Goal: Task Accomplishment & Management: Complete application form

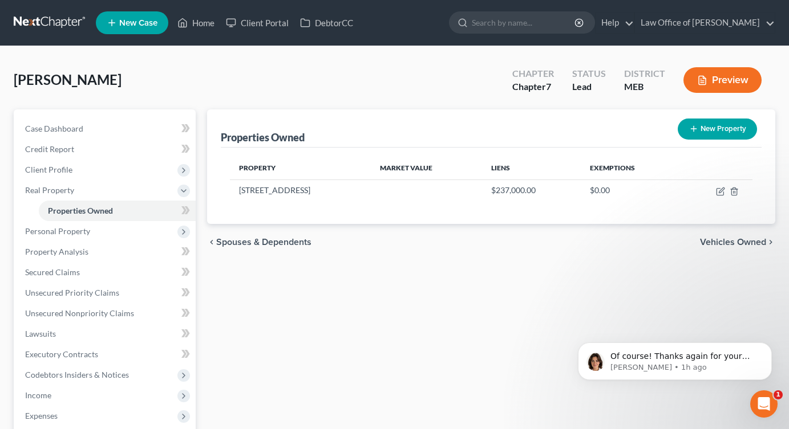
click at [55, 23] on link at bounding box center [50, 23] width 73 height 21
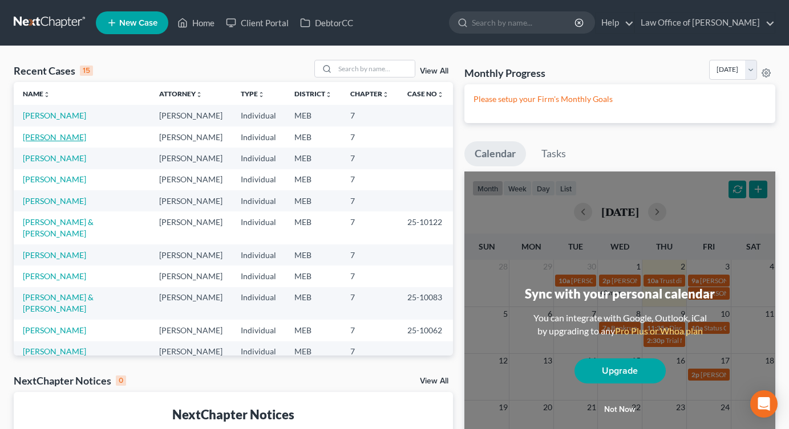
click at [58, 135] on link "[PERSON_NAME]" at bounding box center [54, 137] width 63 height 10
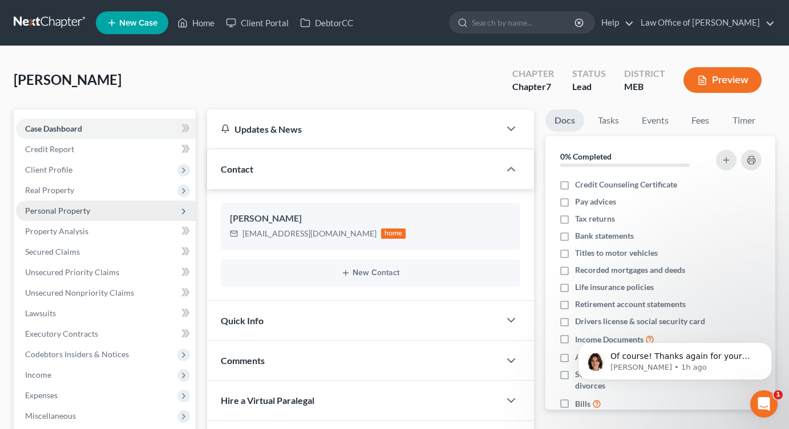
click at [67, 210] on span "Personal Property" at bounding box center [57, 211] width 65 height 10
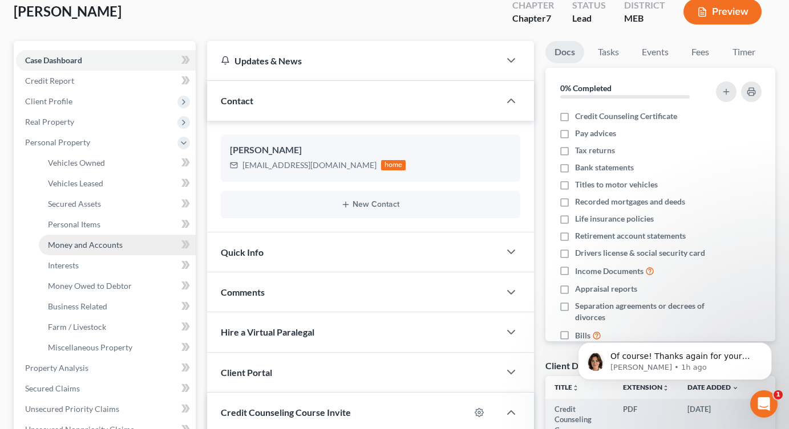
scroll to position [70, 0]
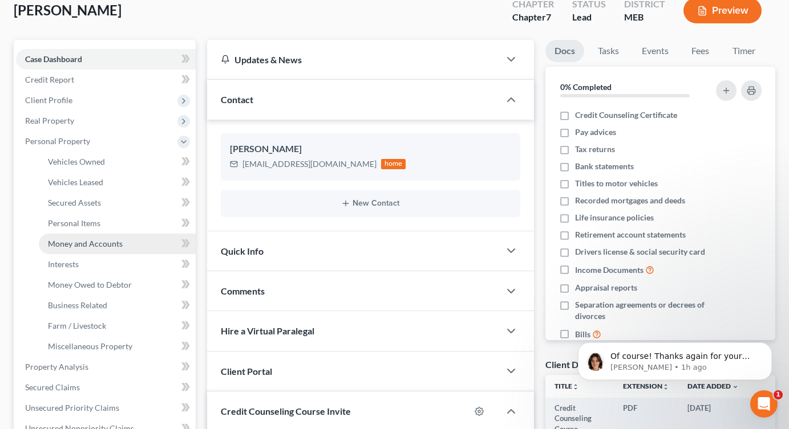
click at [87, 242] on span "Money and Accounts" at bounding box center [85, 244] width 75 height 10
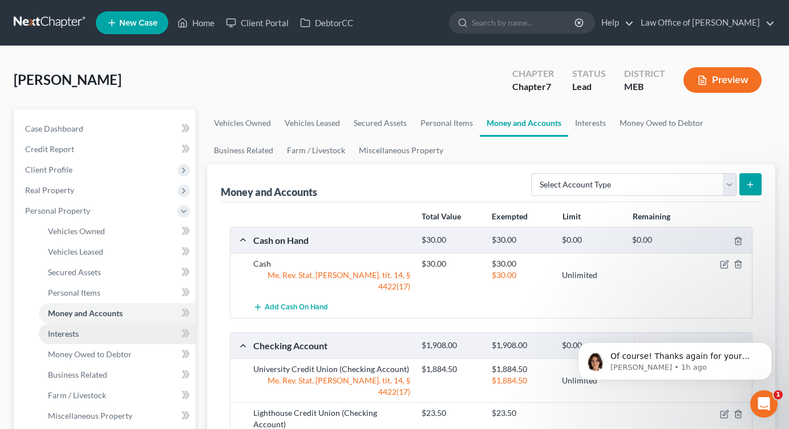
click at [71, 334] on span "Interests" at bounding box center [63, 334] width 31 height 10
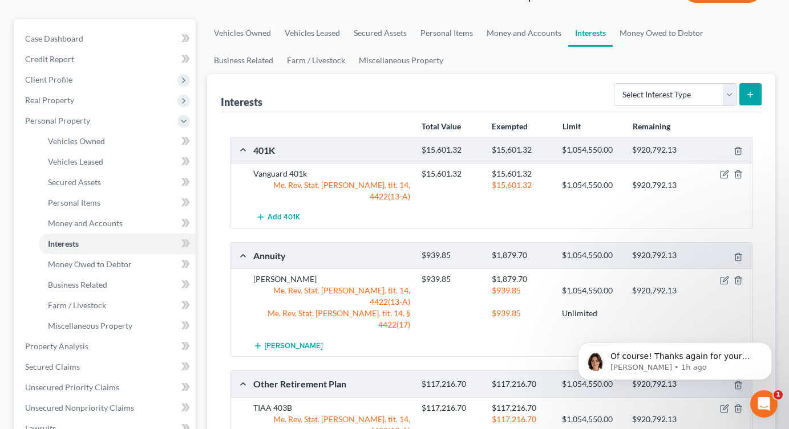
scroll to position [91, 0]
click at [726, 276] on icon "button" at bounding box center [724, 278] width 5 height 5
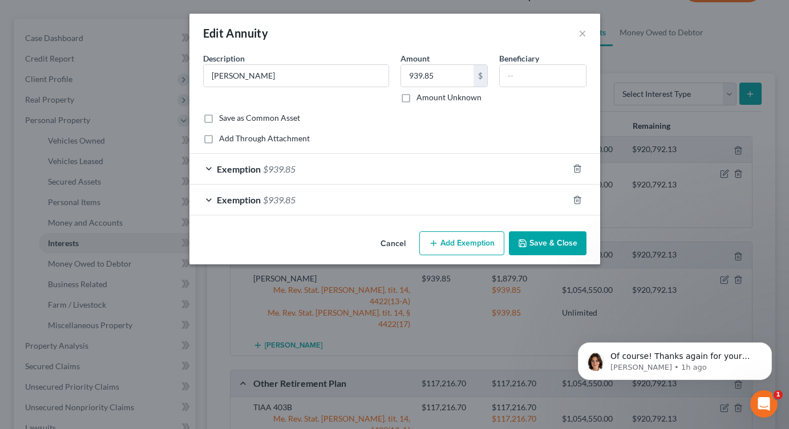
click at [380, 198] on div "Exemption $939.85" at bounding box center [378, 200] width 379 height 30
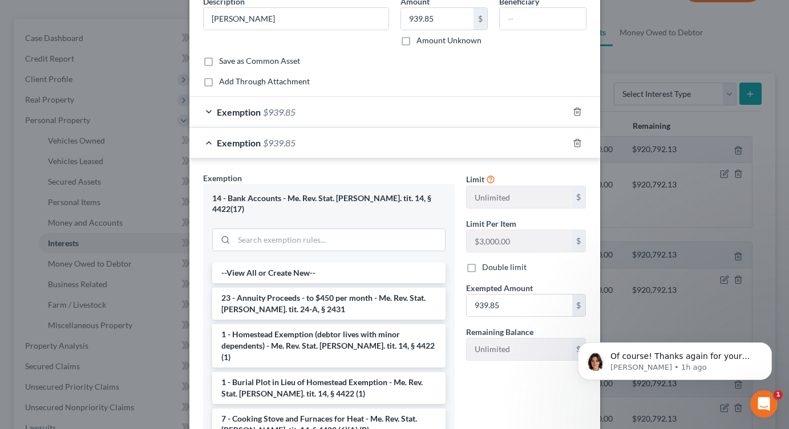
scroll to position [143, 0]
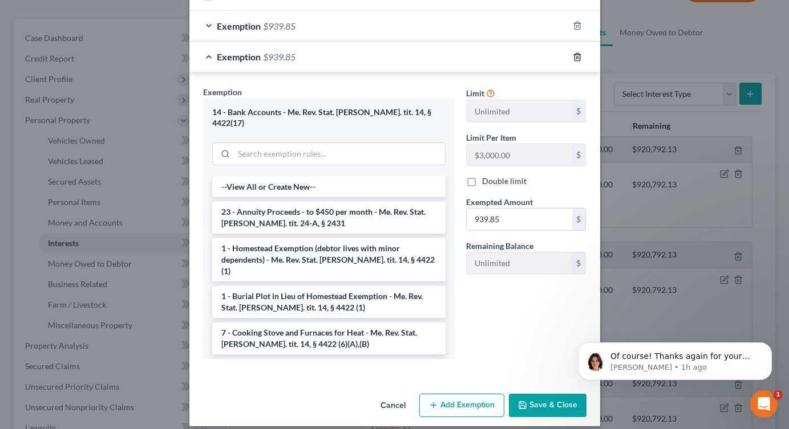
click at [574, 58] on icon "button" at bounding box center [576, 56] width 5 height 7
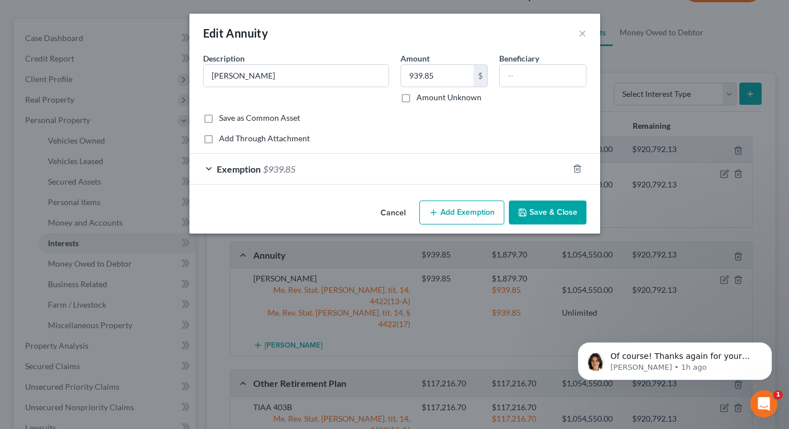
scroll to position [0, 0]
click at [438, 77] on input "939.85" at bounding box center [437, 76] width 72 height 22
click at [581, 36] on button "×" at bounding box center [582, 33] width 8 height 14
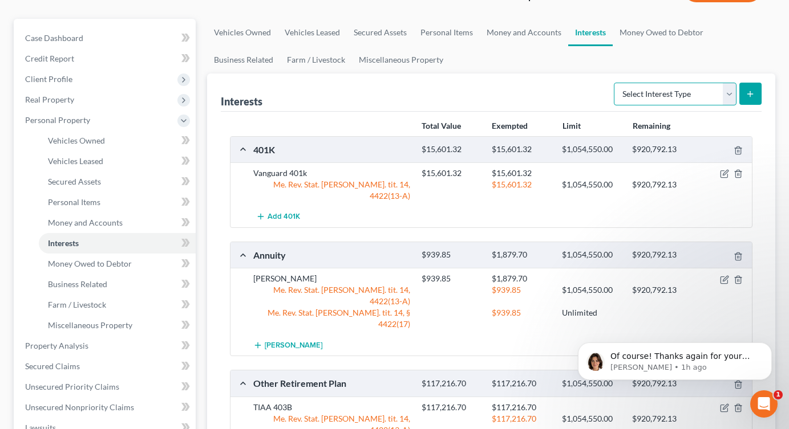
click at [700, 90] on select "Select Interest Type 401K Annuity Bond Education IRA Government Bond Government…" at bounding box center [675, 94] width 123 height 23
select select "401k"
click at [615, 83] on select "Select Interest Type 401K Annuity Bond Education IRA Government Bond Government…" at bounding box center [675, 94] width 123 height 23
click at [752, 92] on icon "submit" at bounding box center [749, 94] width 9 height 9
click at [754, 93] on button "submit" at bounding box center [750, 94] width 22 height 22
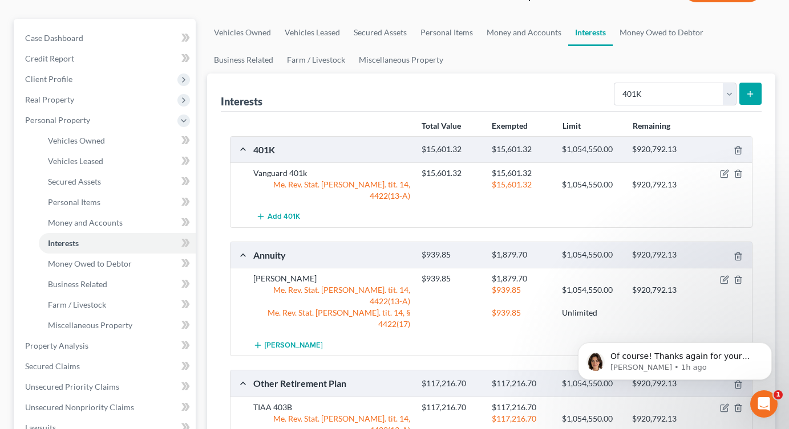
click at [751, 96] on icon "submit" at bounding box center [749, 94] width 9 height 9
click at [718, 92] on select "Select Interest Type 401K Annuity Bond Education IRA Government Bond Government…" at bounding box center [675, 94] width 123 height 23
click at [615, 83] on select "Select Interest Type 401K Annuity Bond Education IRA Government Bond Government…" at bounding box center [675, 94] width 123 height 23
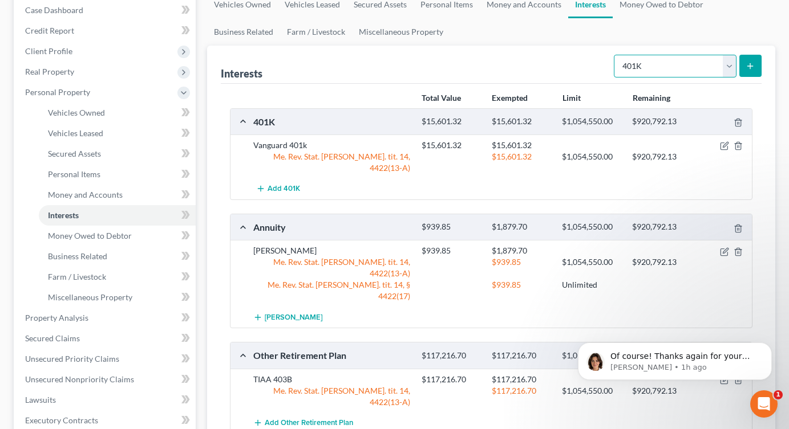
scroll to position [116, 0]
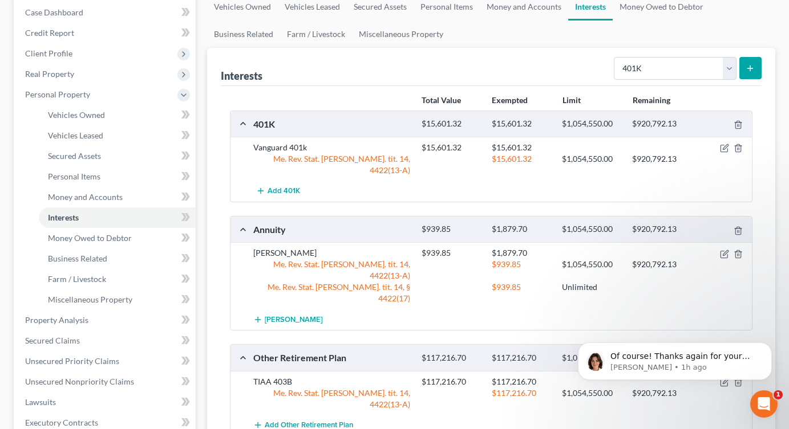
click at [748, 66] on icon "submit" at bounding box center [749, 68] width 9 height 9
click at [752, 66] on icon "submit" at bounding box center [749, 68] width 9 height 9
click at [291, 187] on span "Add 401K" at bounding box center [283, 191] width 33 height 9
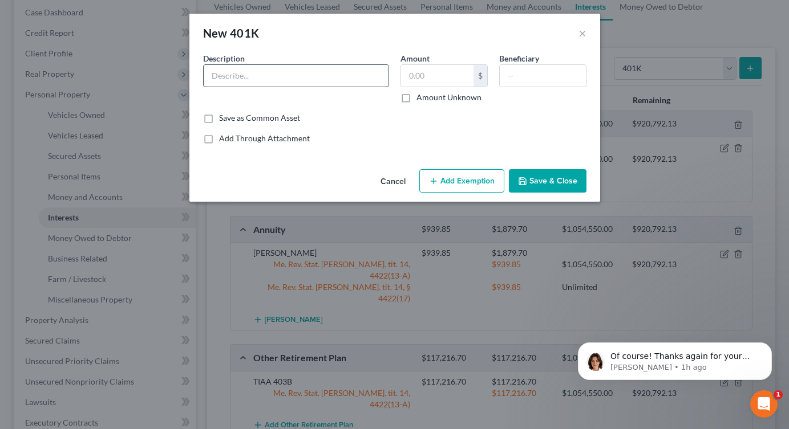
click at [324, 81] on input "text" at bounding box center [296, 76] width 185 height 22
type input "IATSE 401k"
paste input "939.85"
type input "939.85"
click at [464, 182] on button "Add Exemption" at bounding box center [461, 181] width 85 height 24
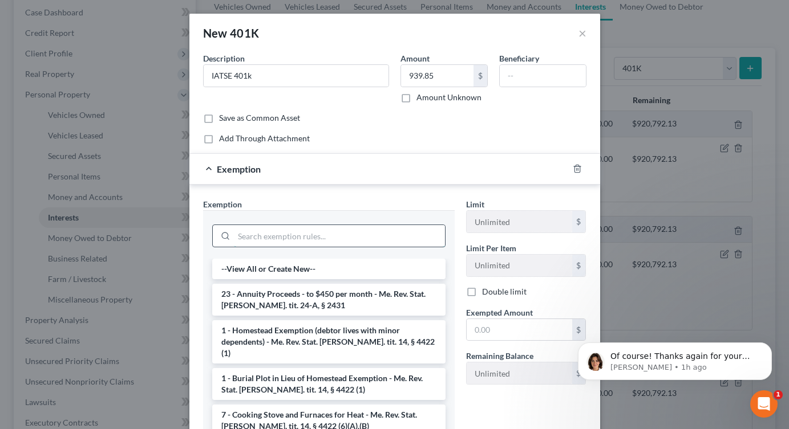
click at [348, 235] on input "search" at bounding box center [339, 236] width 211 height 22
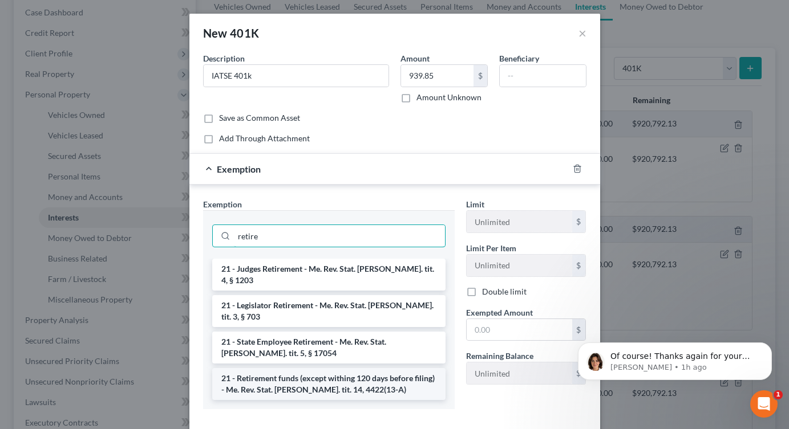
type input "retire"
click at [307, 368] on li "21 - Retirement funds (except withing 120 days before filing) - Me. Rev. Stat. …" at bounding box center [328, 384] width 233 height 32
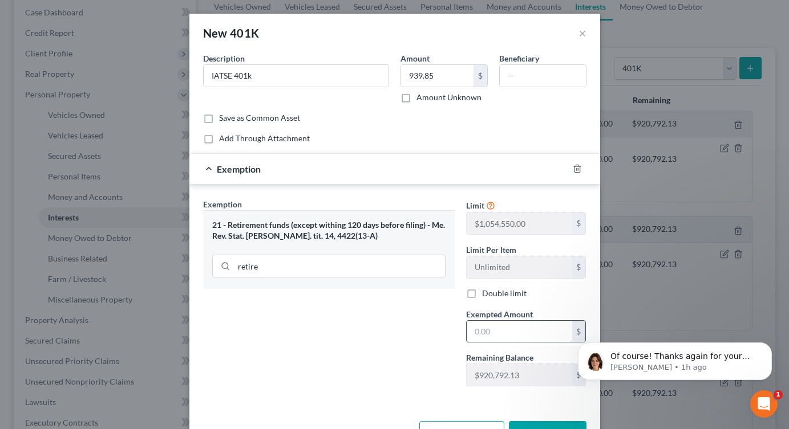
click at [506, 330] on input "text" at bounding box center [518, 332] width 105 height 22
paste input "939.85"
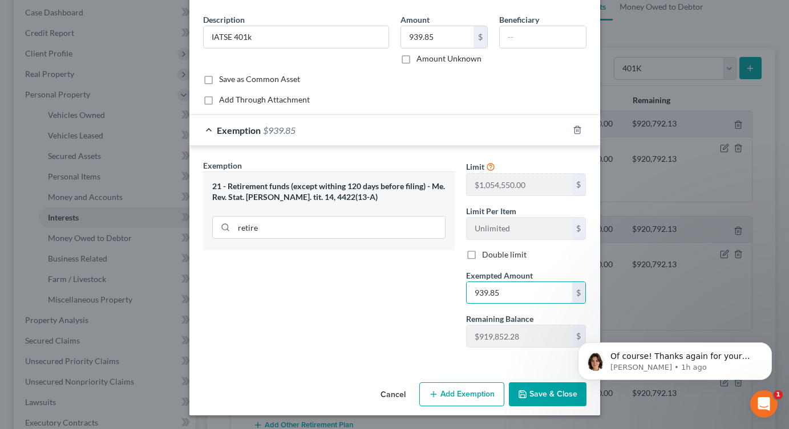
type input "939.85"
click at [542, 396] on button "Save & Close" at bounding box center [548, 395] width 78 height 24
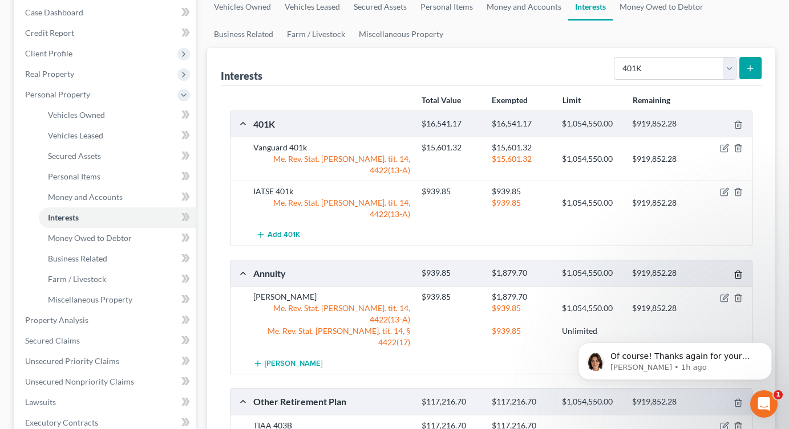
click at [739, 270] on icon "button" at bounding box center [737, 274] width 9 height 9
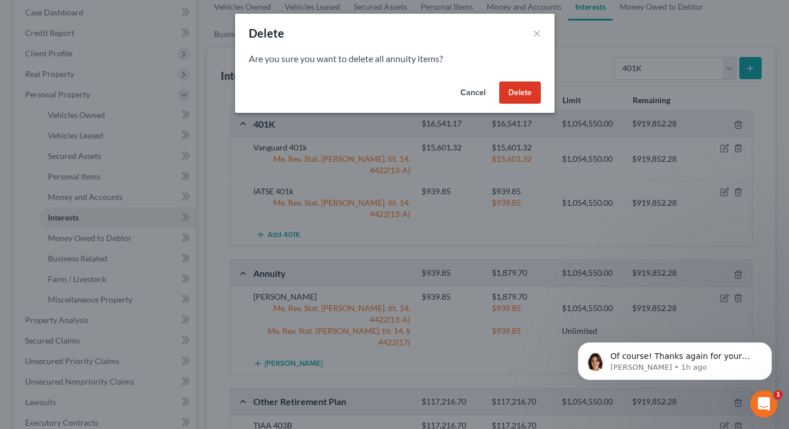
click at [520, 95] on button "Delete" at bounding box center [520, 93] width 42 height 23
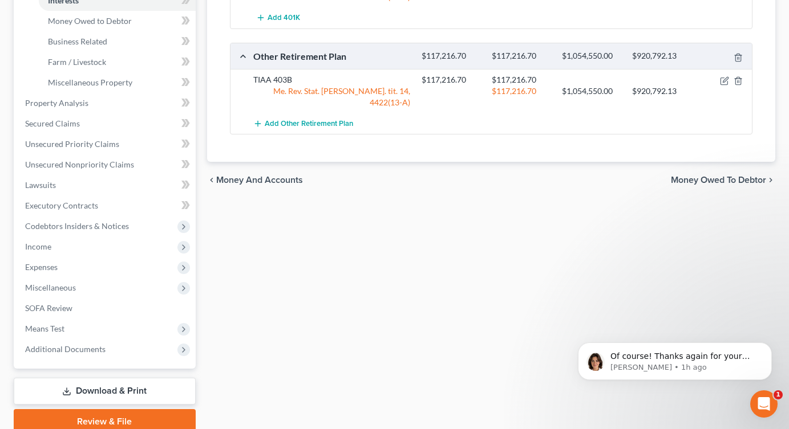
scroll to position [334, 0]
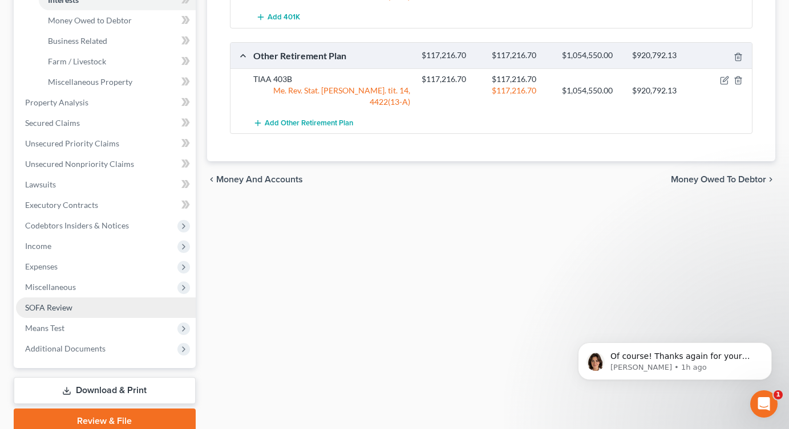
click at [60, 311] on span "SOFA Review" at bounding box center [48, 308] width 47 height 10
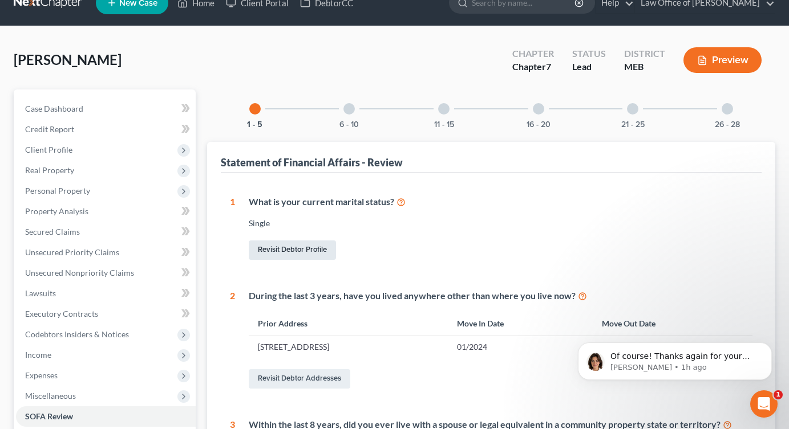
scroll to position [21, 0]
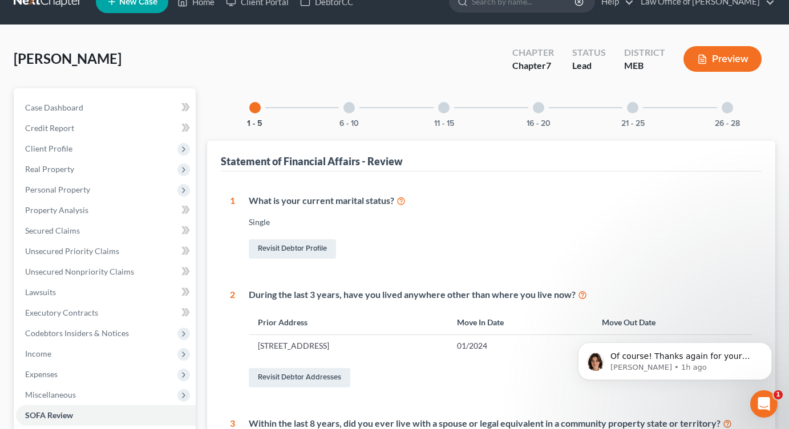
click at [722, 107] on div at bounding box center [726, 107] width 11 height 11
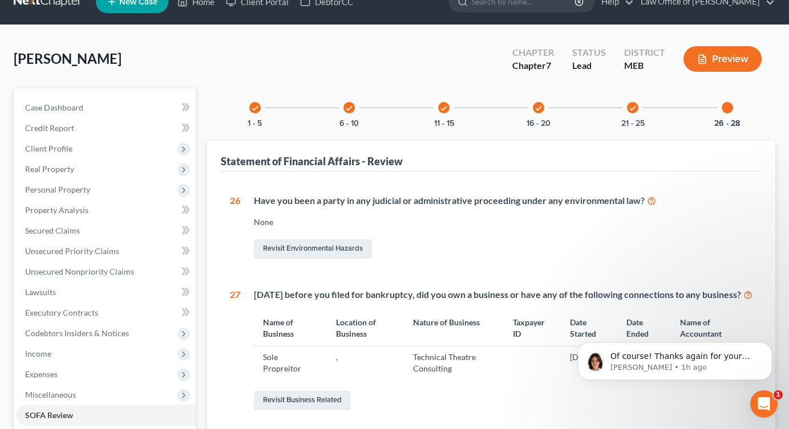
click at [348, 106] on icon "check" at bounding box center [349, 108] width 8 height 8
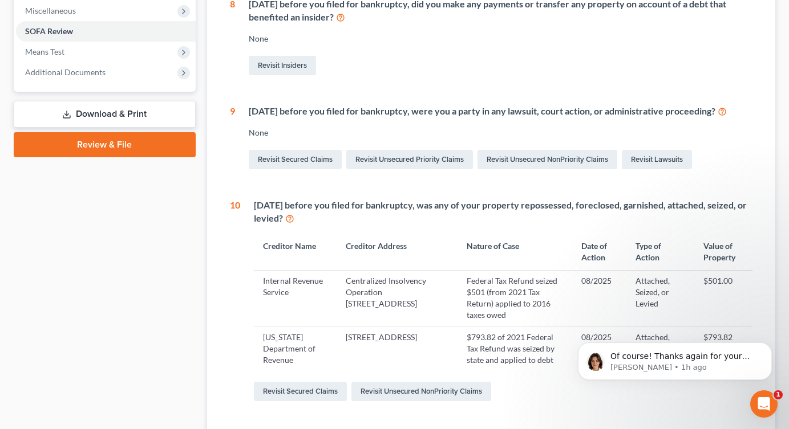
scroll to position [0, 0]
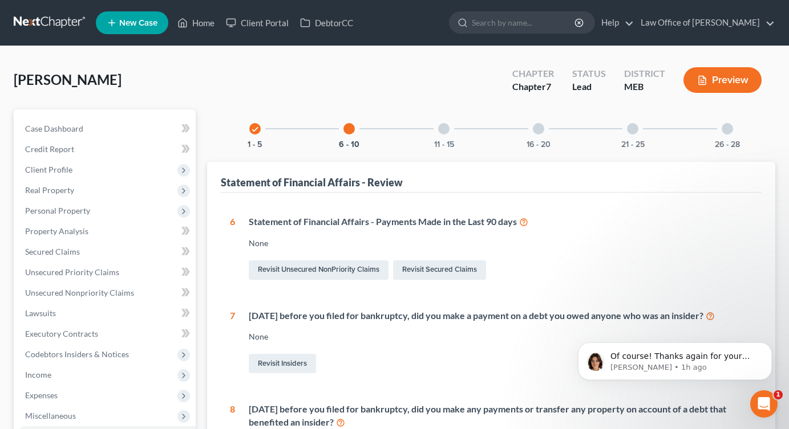
click at [443, 131] on div at bounding box center [443, 128] width 11 height 11
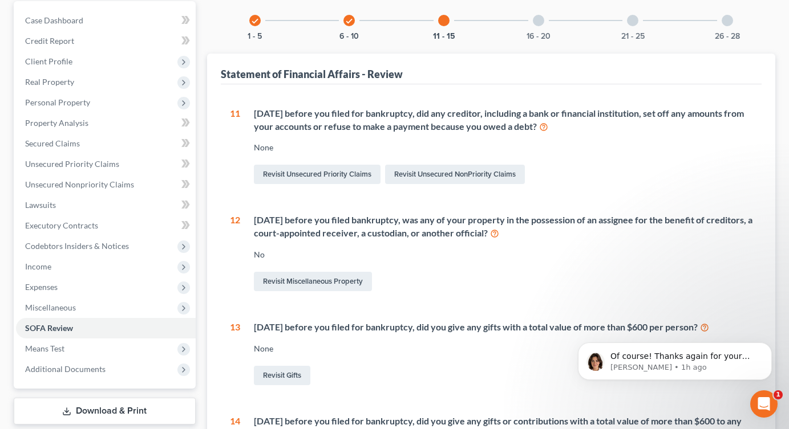
scroll to position [7, 0]
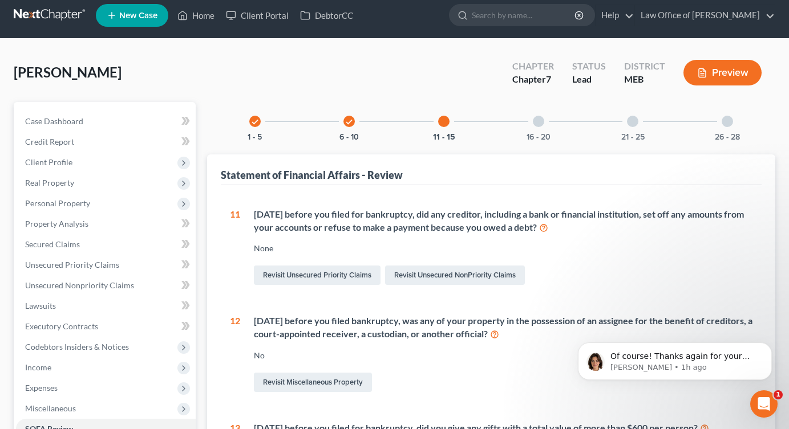
click at [539, 117] on div at bounding box center [538, 121] width 11 height 11
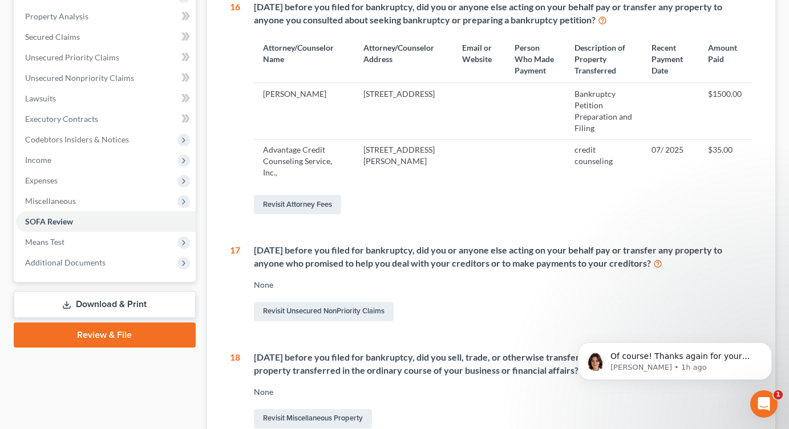
scroll to position [214, 0]
drag, startPoint x: 775, startPoint y: 413, endPoint x: 25, endPoint y: 22, distance: 847.0
click at [775, 413] on body "Home New Case Client Portal DebtorCC Law Office of Laura Hopkins lhopkins@laura…" at bounding box center [394, 276] width 789 height 981
click at [767, 400] on icon "Open Intercom Messenger" at bounding box center [762, 402] width 19 height 19
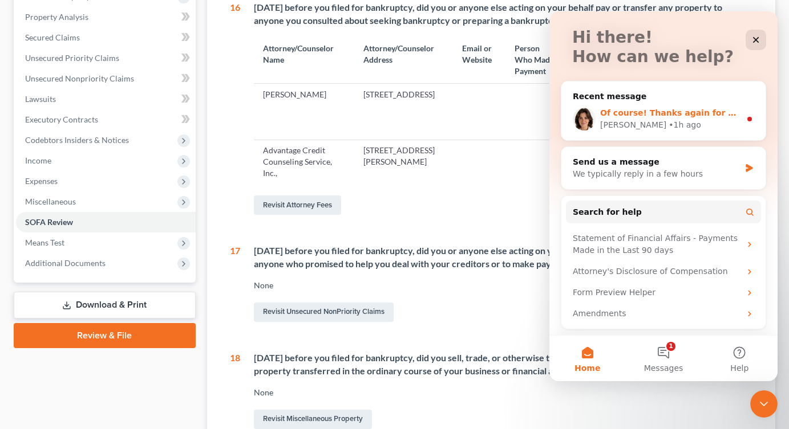
scroll to position [0, 0]
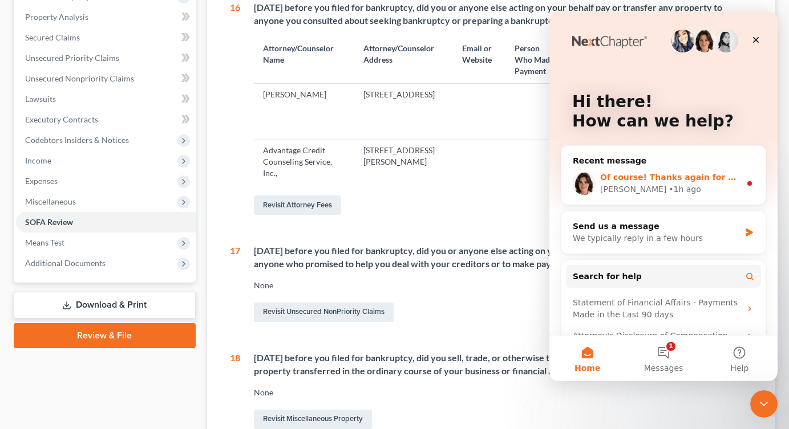
click at [711, 179] on span "Of course! Thanks again for your patience as well!" at bounding box center [714, 177] width 228 height 9
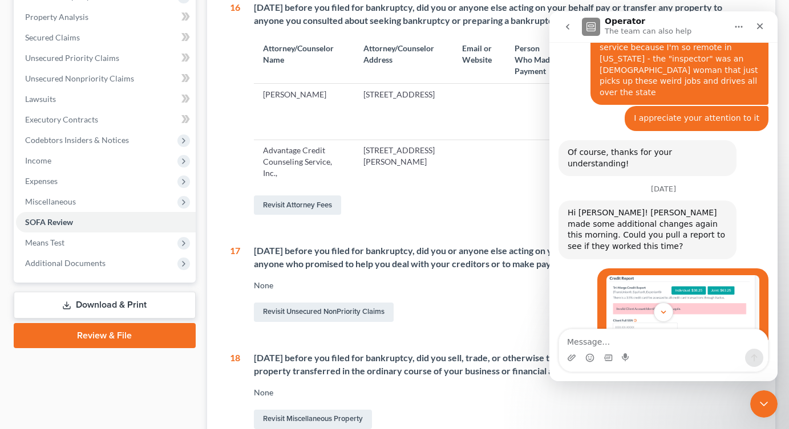
scroll to position [1758, 0]
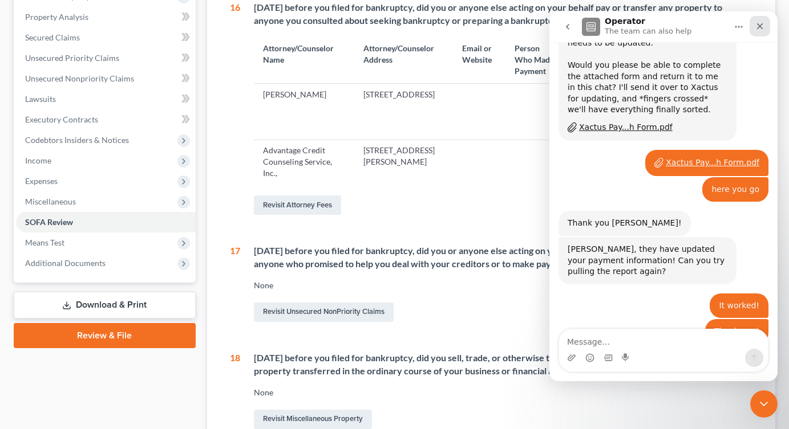
click at [759, 25] on icon "Close" at bounding box center [760, 26] width 6 height 6
